Goal: Complete application form

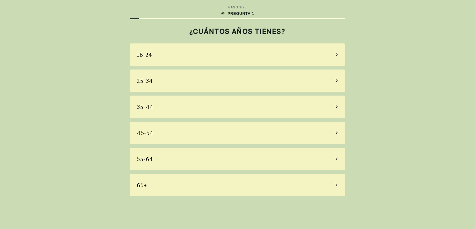
click at [338, 161] on div "55-64" at bounding box center [237, 159] width 215 height 22
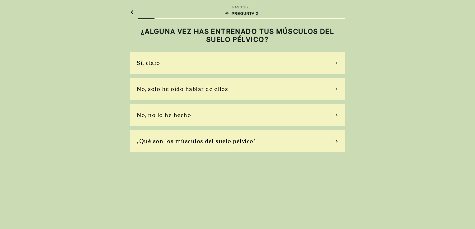
click at [336, 114] on icon at bounding box center [337, 115] width 2 height 3
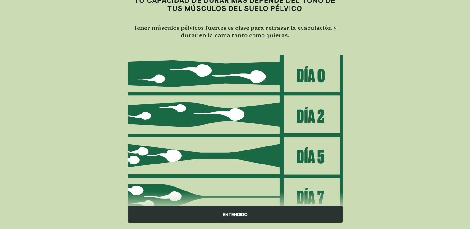
scroll to position [61, 0]
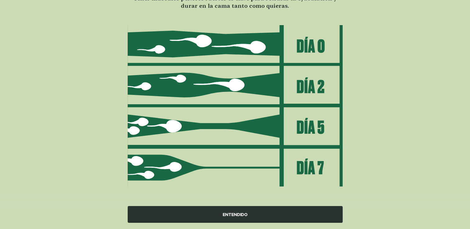
click at [229, 214] on div "ENTENDIDO" at bounding box center [235, 214] width 215 height 17
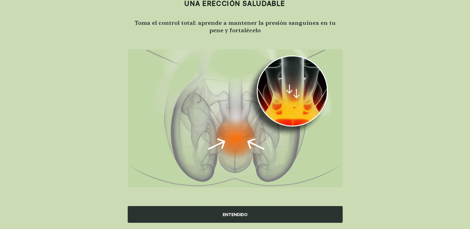
scroll to position [5, 0]
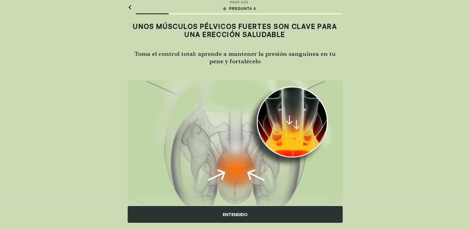
click at [223, 213] on div "ENTENDIDO" at bounding box center [235, 214] width 215 height 17
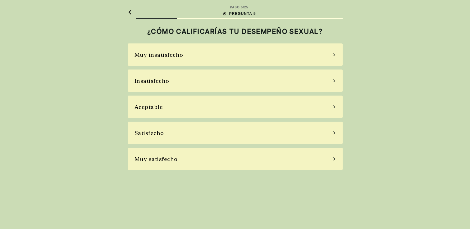
scroll to position [0, 0]
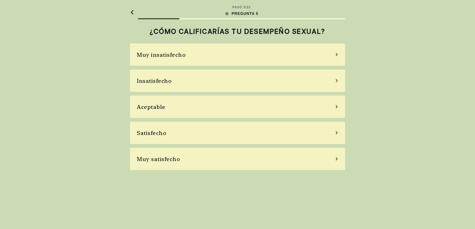
click at [337, 106] on icon at bounding box center [336, 107] width 3 height 6
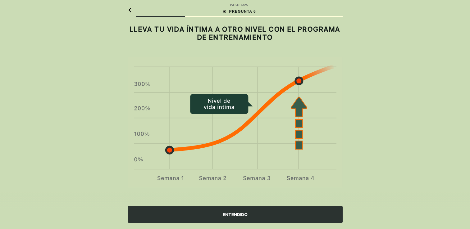
scroll to position [3, 0]
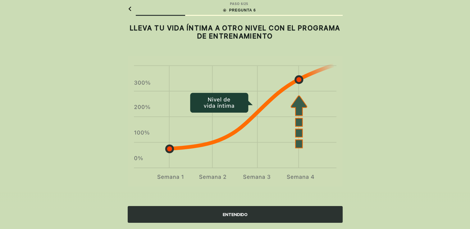
drag, startPoint x: 239, startPoint y: 215, endPoint x: 331, endPoint y: 184, distance: 97.4
click at [239, 215] on div "ENTENDIDO" at bounding box center [235, 214] width 215 height 17
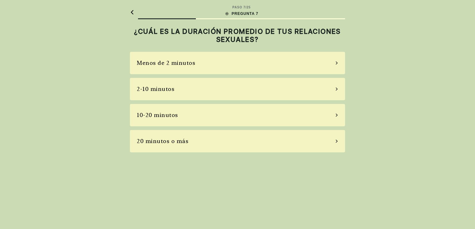
click at [336, 114] on icon at bounding box center [337, 115] width 2 height 3
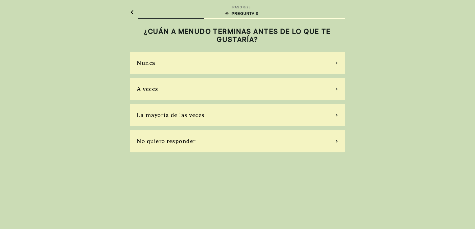
click at [338, 93] on div "A veces" at bounding box center [237, 89] width 215 height 22
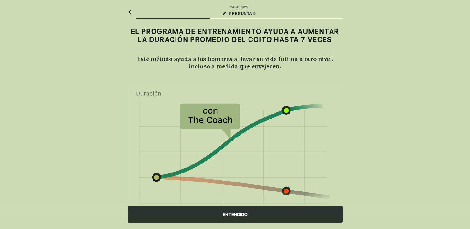
click at [242, 213] on div "ENTENDIDO" at bounding box center [235, 214] width 215 height 17
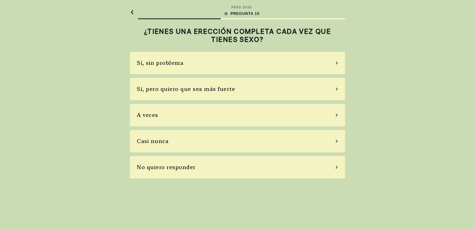
click at [334, 115] on div "A veces" at bounding box center [237, 115] width 215 height 22
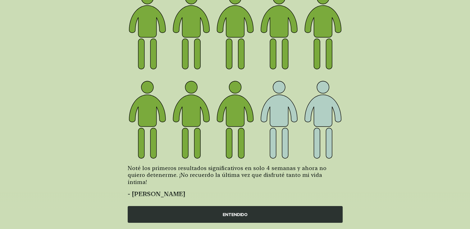
scroll to position [72, 0]
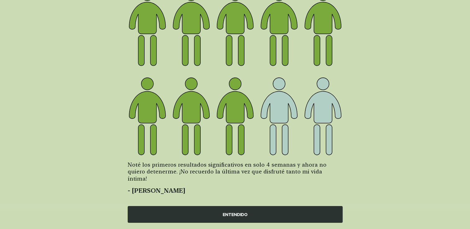
click at [234, 214] on div "ENTENDIDO" at bounding box center [235, 214] width 215 height 17
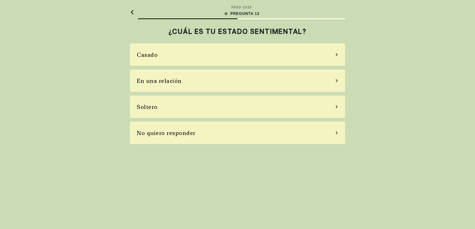
click at [334, 85] on div "En una relación" at bounding box center [237, 81] width 215 height 22
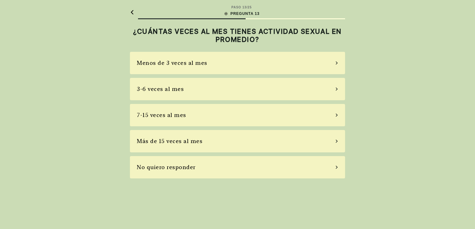
drag, startPoint x: 336, startPoint y: 88, endPoint x: 375, endPoint y: 111, distance: 45.4
click at [336, 89] on icon at bounding box center [336, 89] width 3 height 6
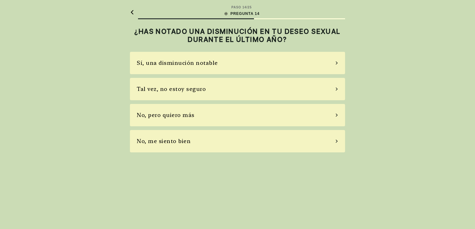
click at [331, 62] on div "Sí, una disminución notable" at bounding box center [237, 63] width 215 height 22
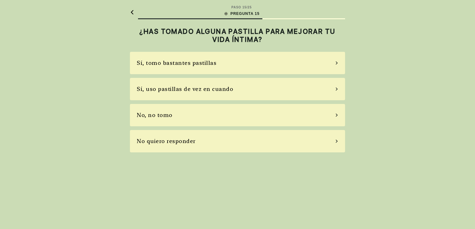
click at [336, 87] on div "Sí, uso pastillas de vez en cuando" at bounding box center [237, 89] width 215 height 22
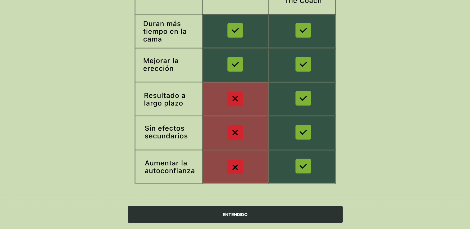
scroll to position [100, 0]
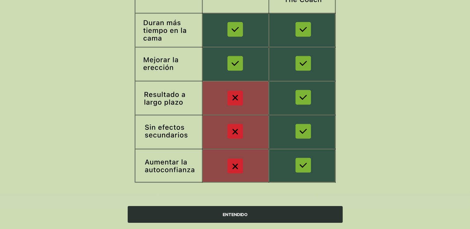
click at [223, 214] on div "ENTENDIDO" at bounding box center [235, 214] width 215 height 17
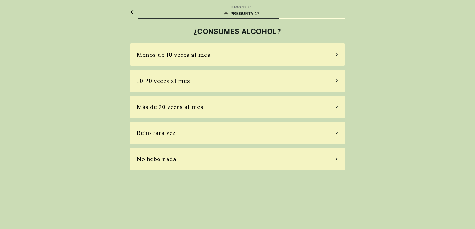
click at [333, 130] on div "Bebo rara vez" at bounding box center [237, 133] width 215 height 22
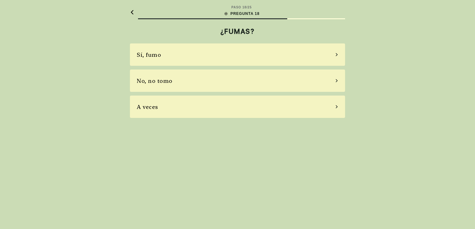
click at [338, 80] on div "No, no tomo" at bounding box center [237, 81] width 215 height 22
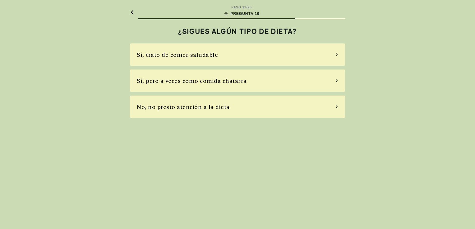
click at [336, 53] on div "Sí, trato de comer saludable" at bounding box center [237, 55] width 215 height 22
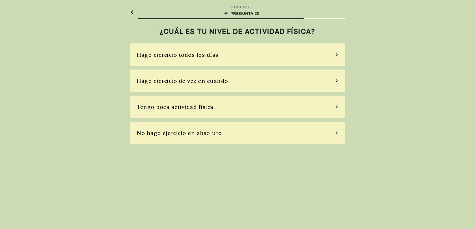
click at [335, 53] on div "Hago ejercicio todos los días" at bounding box center [237, 55] width 215 height 22
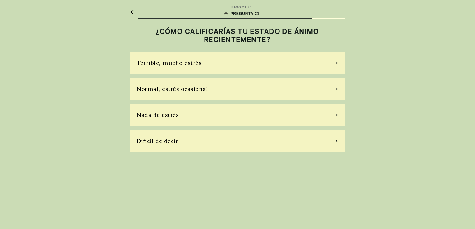
click at [338, 87] on div "Normal, estrés ocasional" at bounding box center [237, 89] width 215 height 22
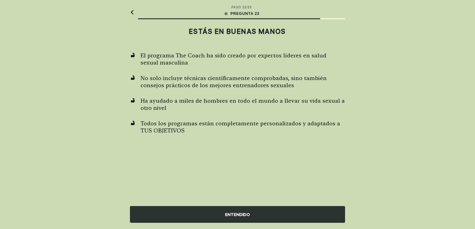
click at [234, 216] on div "ENTENDIDO" at bounding box center [237, 214] width 215 height 17
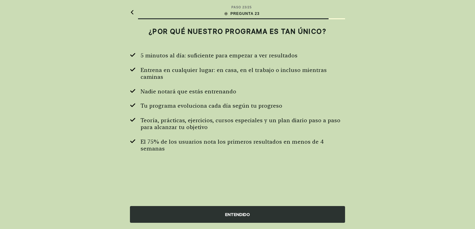
click at [235, 216] on div "ENTENDIDO" at bounding box center [237, 214] width 215 height 17
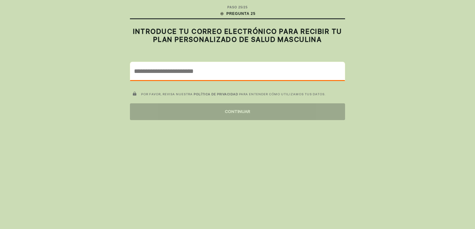
click at [149, 73] on input "email" at bounding box center [237, 71] width 214 height 18
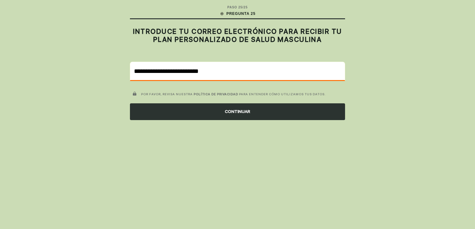
type input "**********"
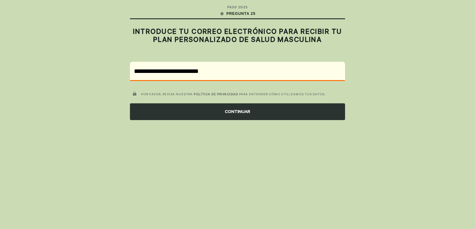
click at [239, 110] on div "CONTINUAR" at bounding box center [237, 111] width 215 height 17
